Goal: Information Seeking & Learning: Learn about a topic

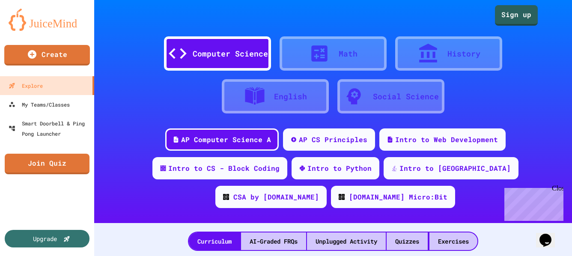
drag, startPoint x: 482, startPoint y: 139, endPoint x: 520, endPoint y: 117, distance: 43.7
click at [280, 163] on div "Intro to CS - Block Coding" at bounding box center [223, 168] width 111 height 10
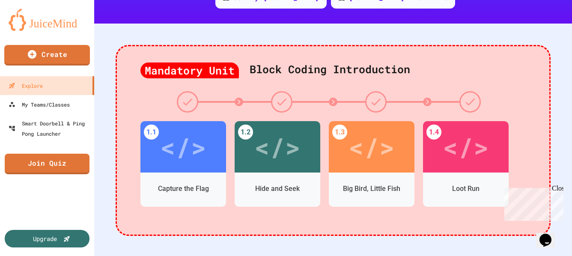
scroll to position [214, 0]
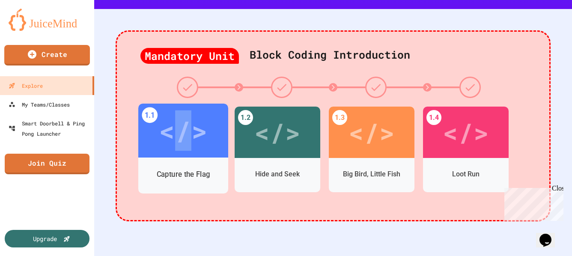
click at [183, 111] on div "</>" at bounding box center [183, 130] width 48 height 41
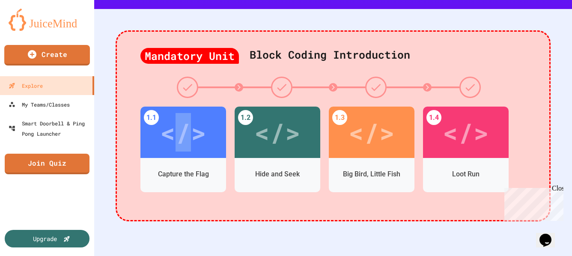
scroll to position [56, 0]
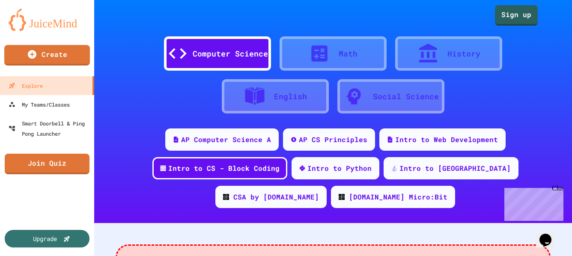
click at [214, 50] on div "Computer Science" at bounding box center [230, 54] width 75 height 12
